Goal: Check status: Check status

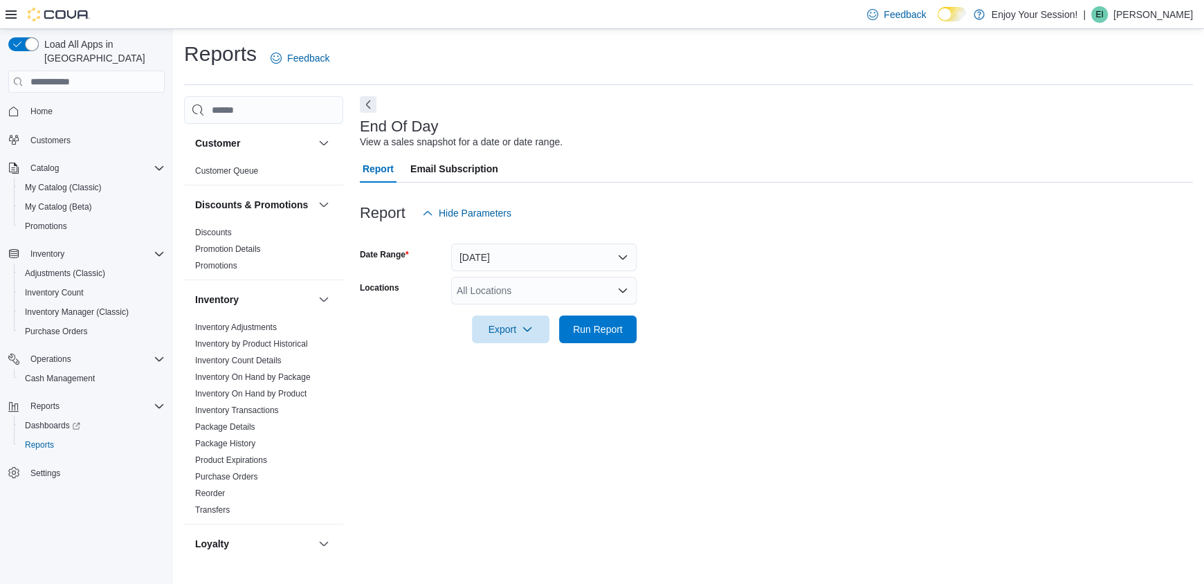
click at [557, 288] on div "All Locations" at bounding box center [543, 291] width 185 height 28
type input "***"
click at [500, 304] on button "[GEOGRAPHIC_DATA]" at bounding box center [543, 314] width 185 height 20
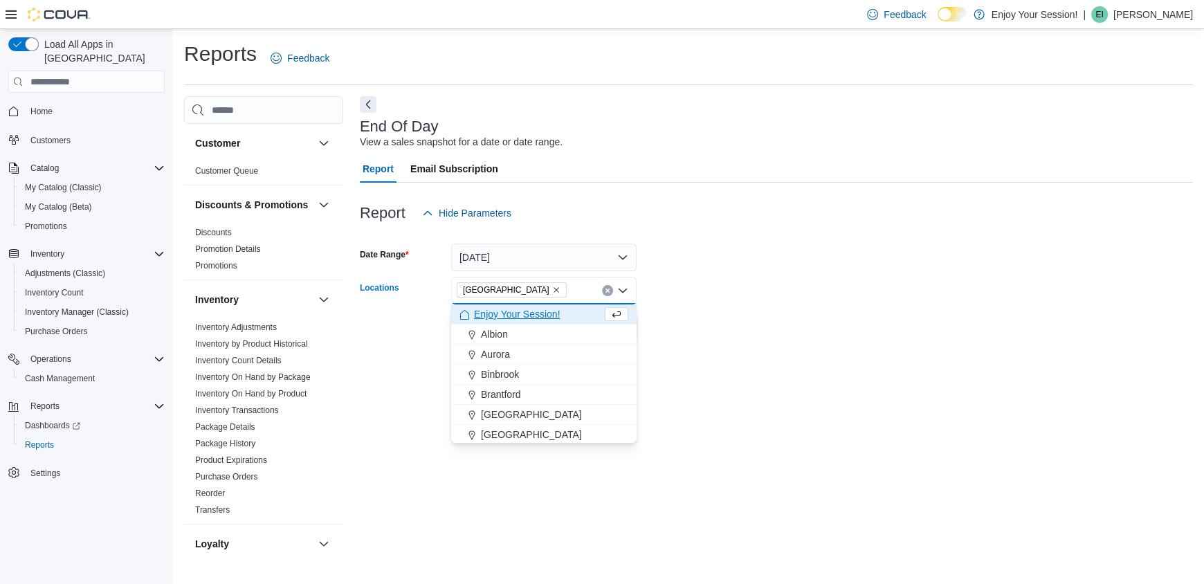
click at [731, 309] on div at bounding box center [776, 309] width 833 height 11
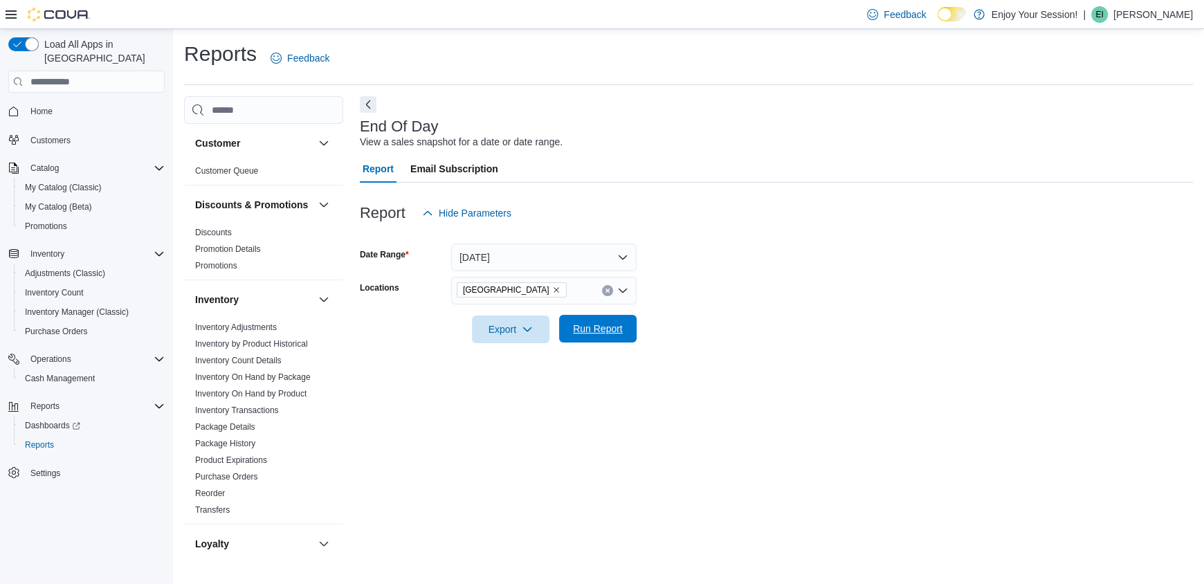
click at [633, 337] on button "Run Report" at bounding box center [597, 329] width 77 height 28
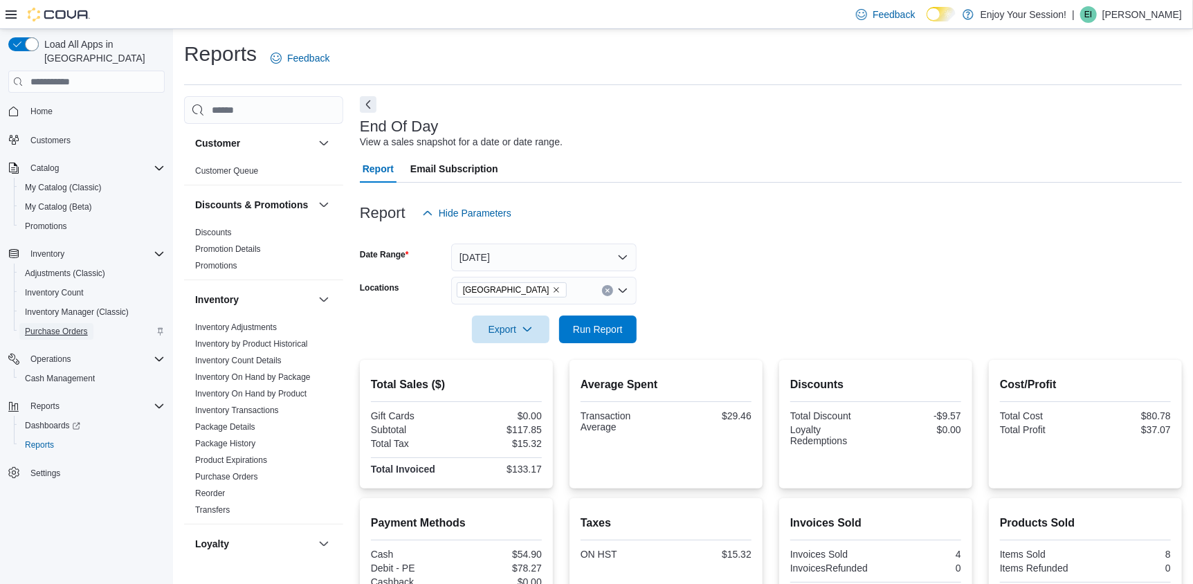
click at [83, 326] on span "Purchase Orders" at bounding box center [56, 331] width 63 height 11
